Goal: Task Accomplishment & Management: Complete application form

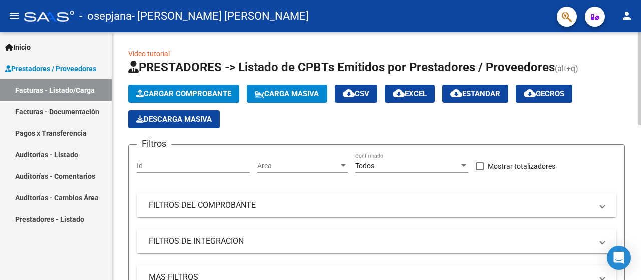
click at [177, 90] on span "Cargar Comprobante" at bounding box center [183, 93] width 95 height 9
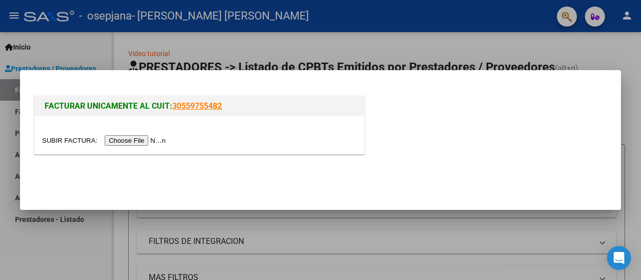
click at [128, 137] on input "file" at bounding box center [105, 140] width 127 height 11
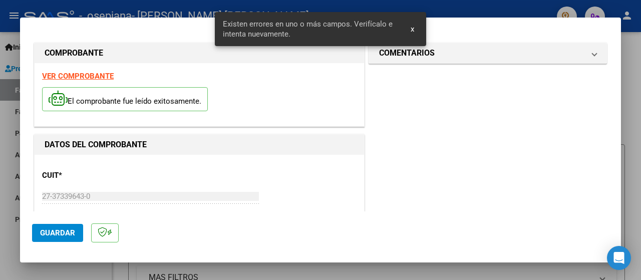
scroll to position [267, 0]
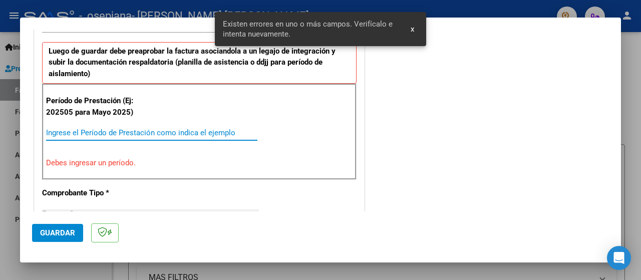
click at [138, 130] on input "Ingrese el Período de Prestación como indica el ejemplo" at bounding box center [151, 132] width 211 height 9
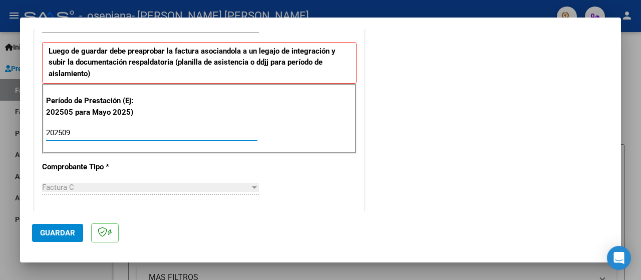
type input "202509"
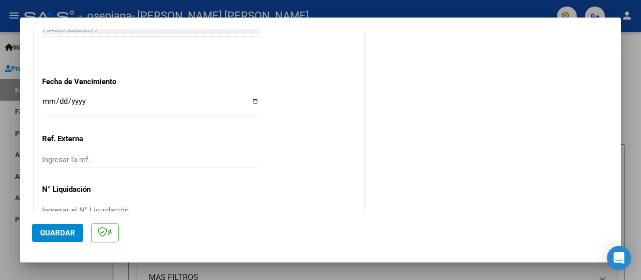
scroll to position [719, 0]
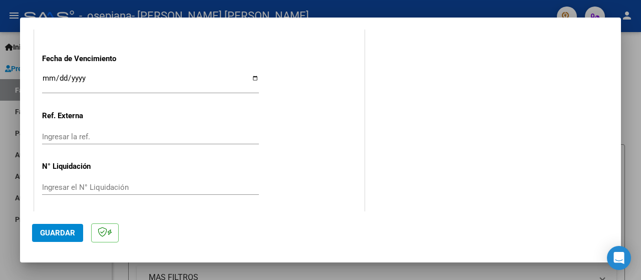
click at [45, 232] on span "Guardar" at bounding box center [57, 232] width 35 height 9
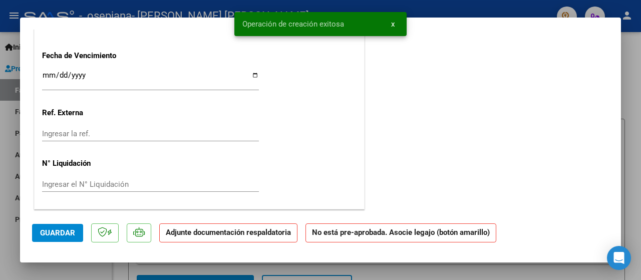
scroll to position [0, 0]
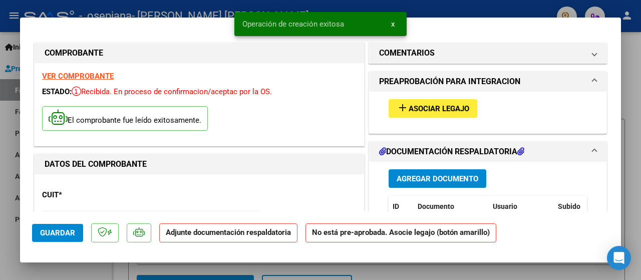
click at [412, 100] on button "add Asociar Legajo" at bounding box center [433, 108] width 89 height 19
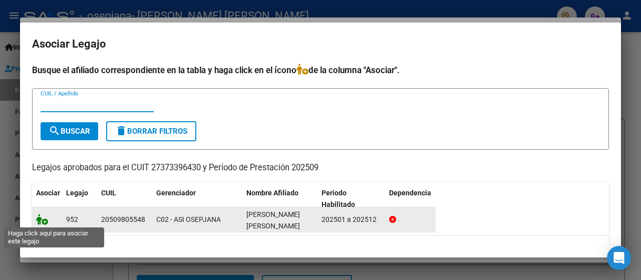
click at [39, 216] on icon at bounding box center [42, 219] width 12 height 11
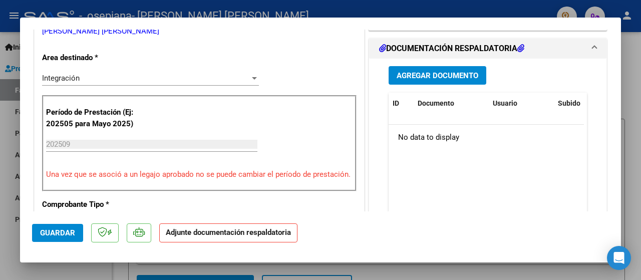
scroll to position [244, 0]
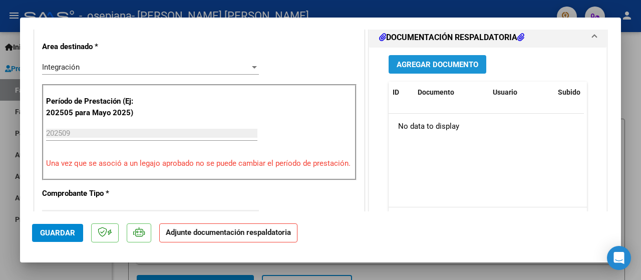
click at [439, 65] on span "Agregar Documento" at bounding box center [438, 64] width 82 height 9
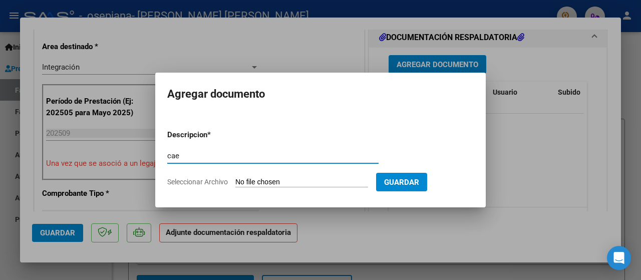
type input "cae"
click at [191, 181] on span "Seleccionar Archivo" at bounding box center [197, 182] width 61 height 8
click at [235, 181] on input "Seleccionar Archivo" at bounding box center [301, 183] width 133 height 10
type input "C:\fakepath\cae.pdf"
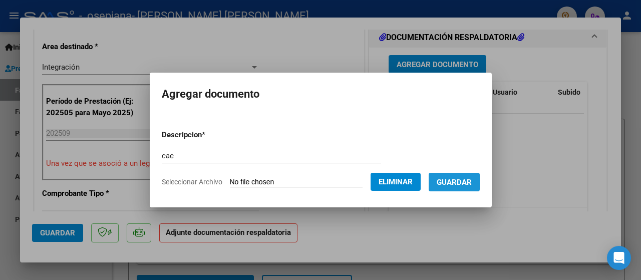
click at [470, 183] on span "Guardar" at bounding box center [454, 182] width 35 height 9
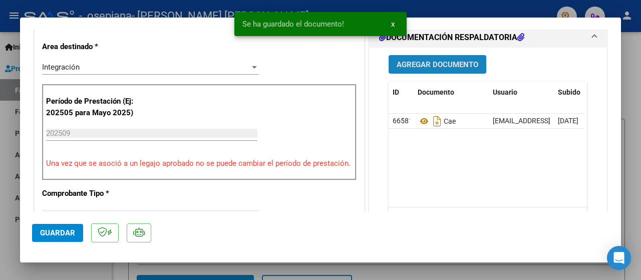
click at [436, 64] on span "Agregar Documento" at bounding box center [438, 64] width 82 height 9
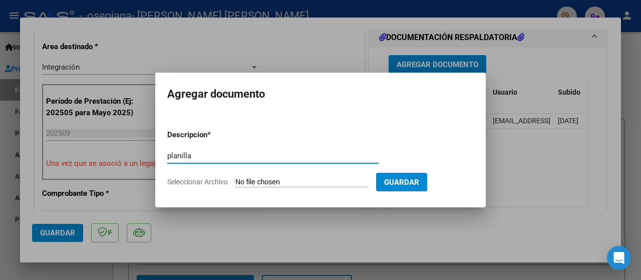
type input "planilla"
click at [192, 180] on span "Seleccionar Archivo" at bounding box center [197, 182] width 61 height 8
click at [235, 180] on input "Seleccionar Archivo" at bounding box center [301, 183] width 133 height 10
type input "C:\fakepath\planilla.pdf"
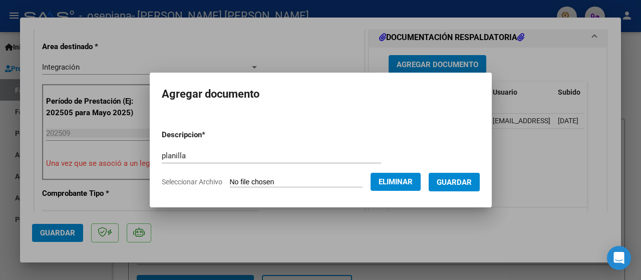
click at [462, 191] on form "Descripcion * planilla Escriba aquí una descripcion Seleccionar Archivo Elimina…" at bounding box center [321, 158] width 318 height 73
click at [467, 183] on span "Guardar" at bounding box center [454, 182] width 35 height 9
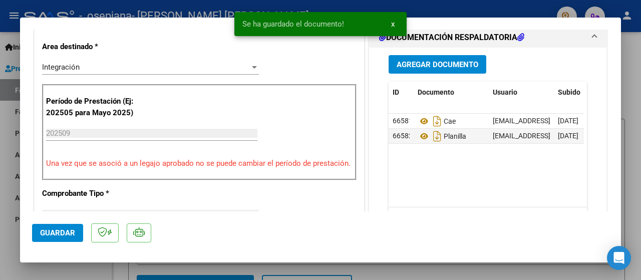
drag, startPoint x: 609, startPoint y: 105, endPoint x: 605, endPoint y: 117, distance: 12.5
click at [605, 117] on mat-dialog-content "COMPROBANTE VER COMPROBANTE ESTADO: Recibida. En proceso de confirmacion/acepta…" at bounding box center [320, 121] width 601 height 182
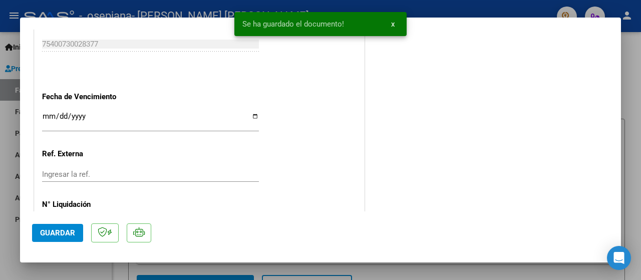
scroll to position [723, 0]
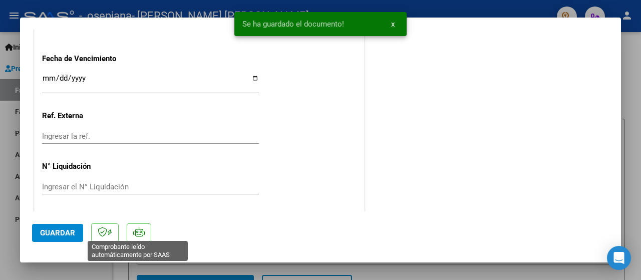
click at [40, 239] on button "Guardar" at bounding box center [57, 233] width 51 height 18
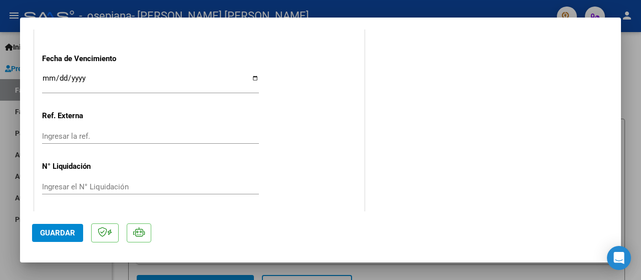
click at [60, 236] on span "Guardar" at bounding box center [57, 232] width 35 height 9
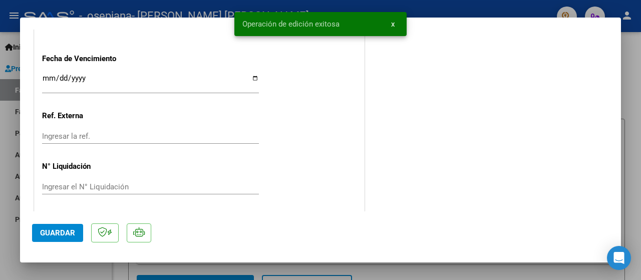
click at [633, 63] on div at bounding box center [320, 140] width 641 height 280
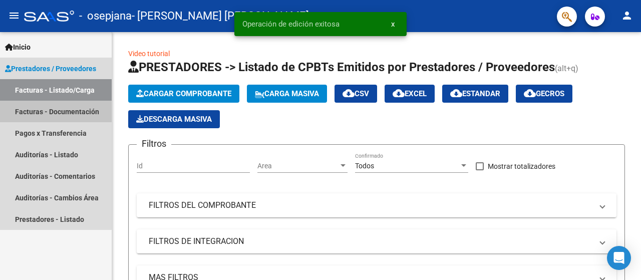
click at [53, 118] on link "Facturas - Documentación" at bounding box center [56, 112] width 112 height 22
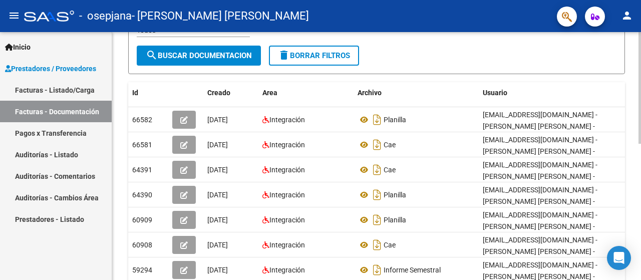
scroll to position [155, 0]
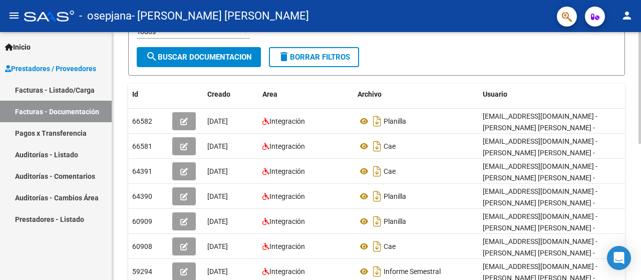
click at [640, 121] on div at bounding box center [640, 160] width 3 height 112
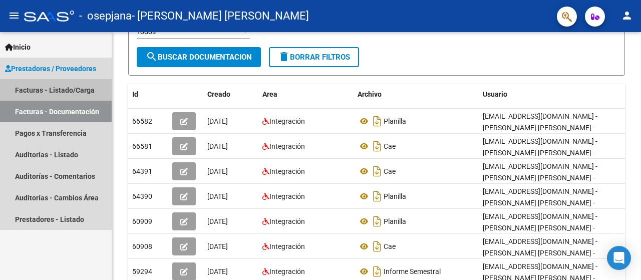
click at [53, 88] on link "Facturas - Listado/Carga" at bounding box center [56, 90] width 112 height 22
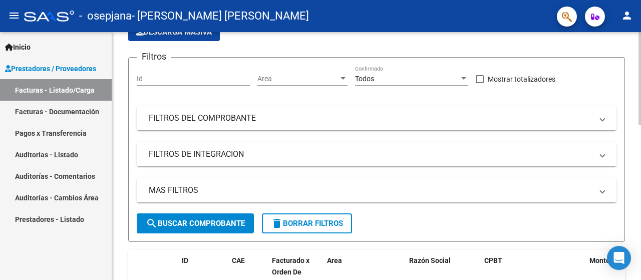
scroll to position [100, 0]
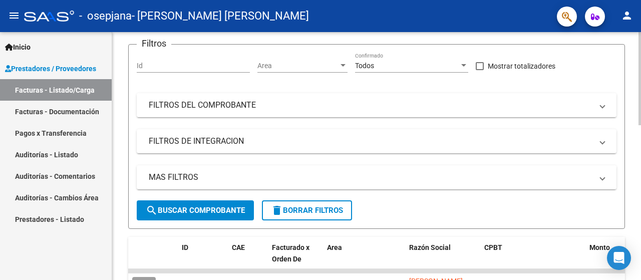
click at [641, 113] on div at bounding box center [640, 116] width 3 height 93
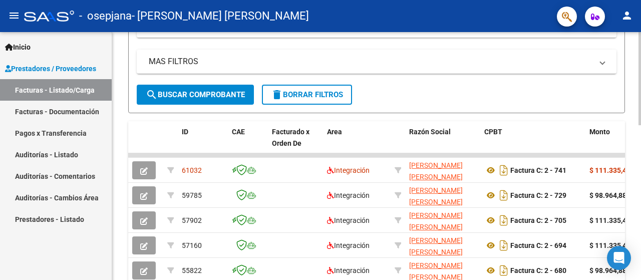
scroll to position [236, 0]
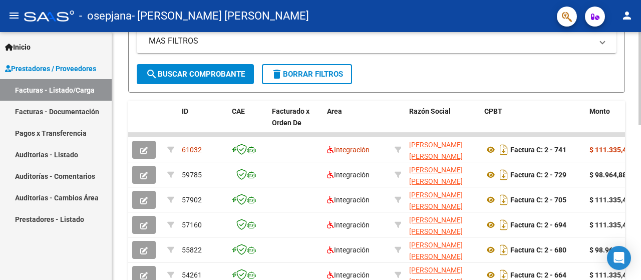
click at [641, 163] on div at bounding box center [640, 168] width 3 height 93
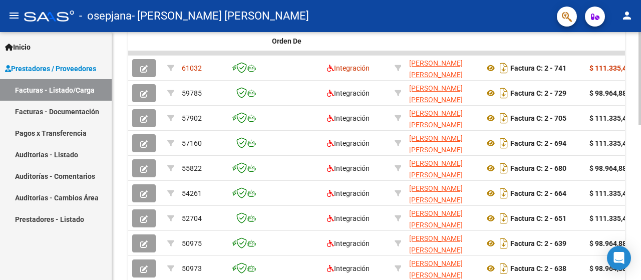
click at [641, 199] on div at bounding box center [640, 200] width 3 height 93
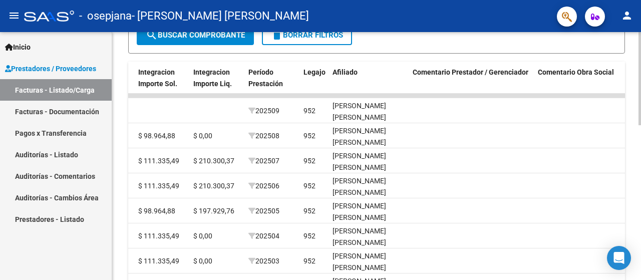
scroll to position [271, 0]
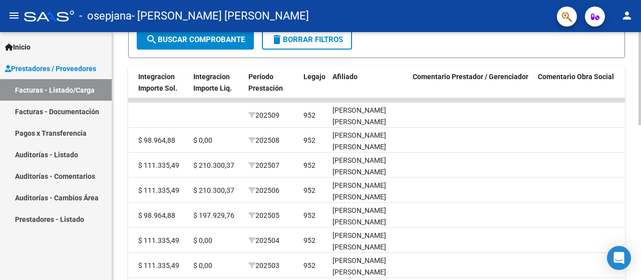
click at [641, 156] on div at bounding box center [640, 182] width 3 height 93
